Goal: Information Seeking & Learning: Learn about a topic

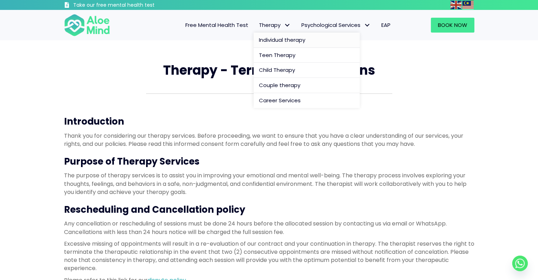
click at [281, 40] on span "Individual therapy" at bounding box center [282, 39] width 46 height 7
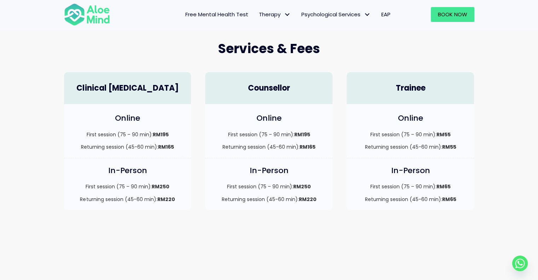
scroll to position [177, 0]
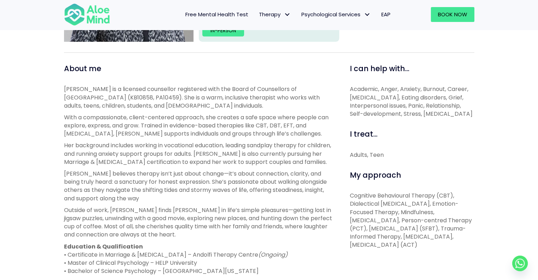
scroll to position [220, 0]
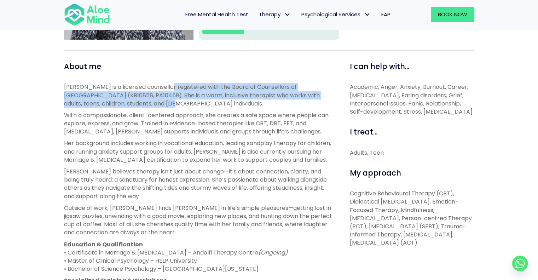
drag, startPoint x: 165, startPoint y: 86, endPoint x: 164, endPoint y: 104, distance: 18.1
click at [164, 104] on p "Sabrina is a licensed counsellor registered with the Board of Counsellors of Ma…" at bounding box center [199, 95] width 270 height 25
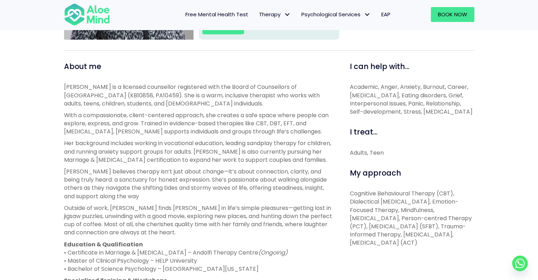
click at [164, 104] on p "Sabrina is a licensed counsellor registered with the Board of Counsellors of Ma…" at bounding box center [199, 95] width 270 height 25
drag, startPoint x: 415, startPoint y: 196, endPoint x: 416, endPoint y: 201, distance: 4.7
click at [416, 201] on p "Cognitive Behavioural Therapy (CBT), Dialectical Behaviour Therapy, Emotion-Foc…" at bounding box center [412, 217] width 124 height 57
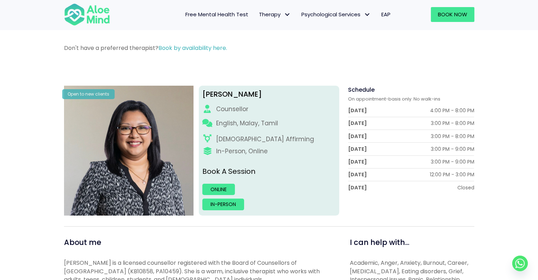
scroll to position [43, 0]
